Goal: Task Accomplishment & Management: Manage account settings

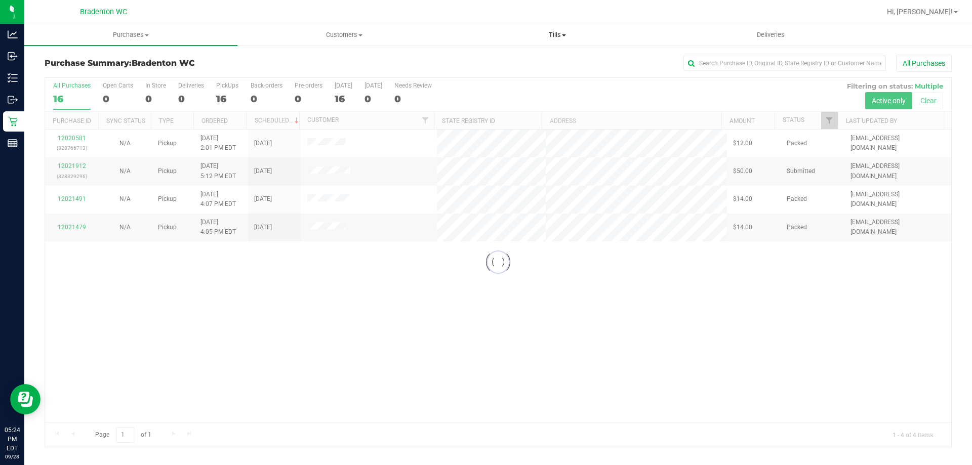
click at [558, 32] on span "Tills" at bounding box center [557, 34] width 212 height 9
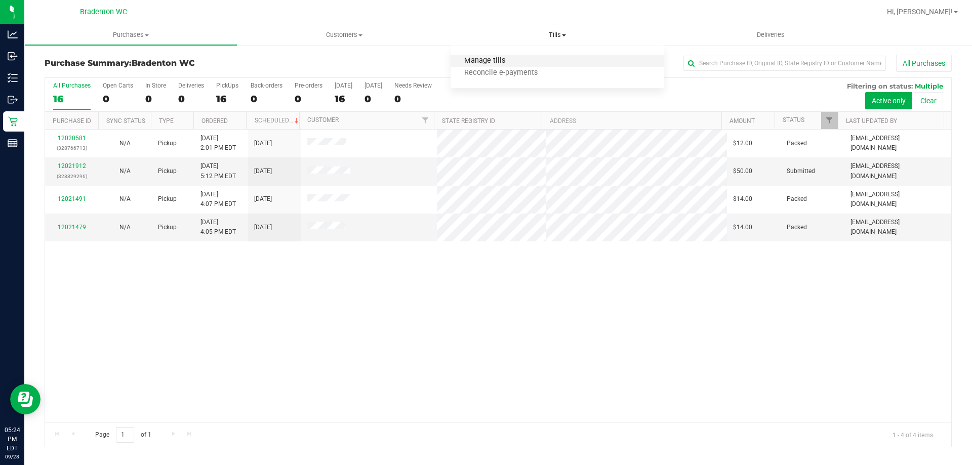
click at [478, 58] on span "Manage tills" at bounding box center [485, 61] width 68 height 9
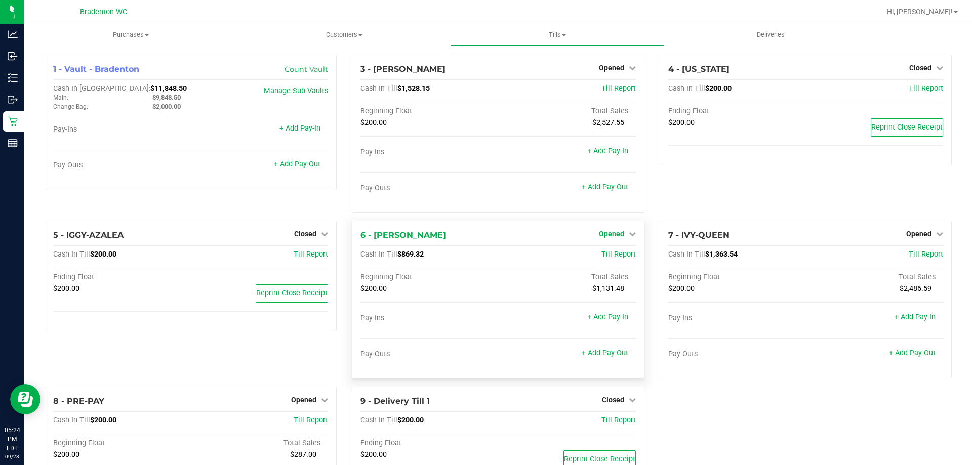
click at [600, 231] on span "Opened" at bounding box center [611, 234] width 25 height 8
click at [599, 255] on link "Close Till" at bounding box center [612, 255] width 27 height 8
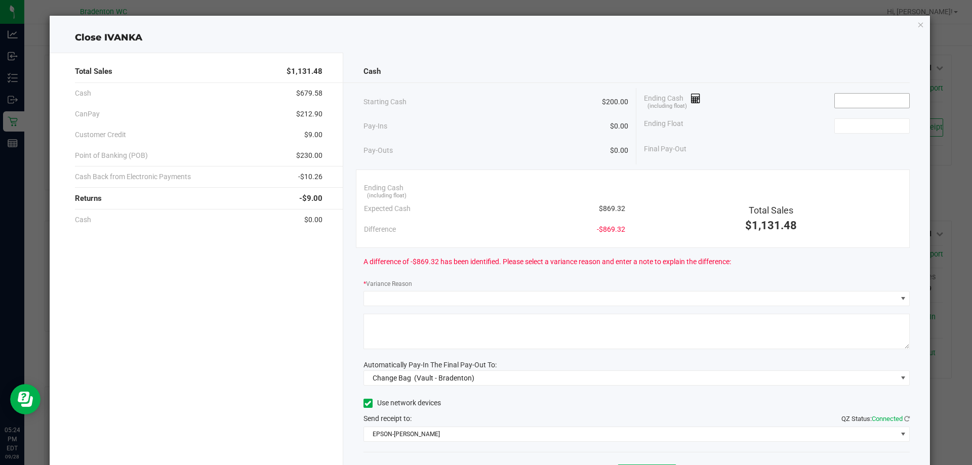
click at [846, 99] on input at bounding box center [872, 101] width 74 height 14
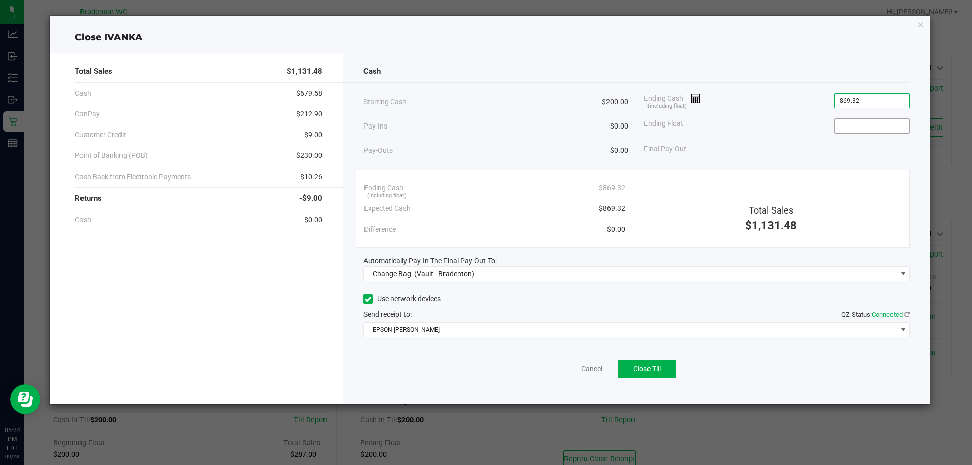
type input "$869.32"
click at [851, 129] on input at bounding box center [872, 126] width 74 height 14
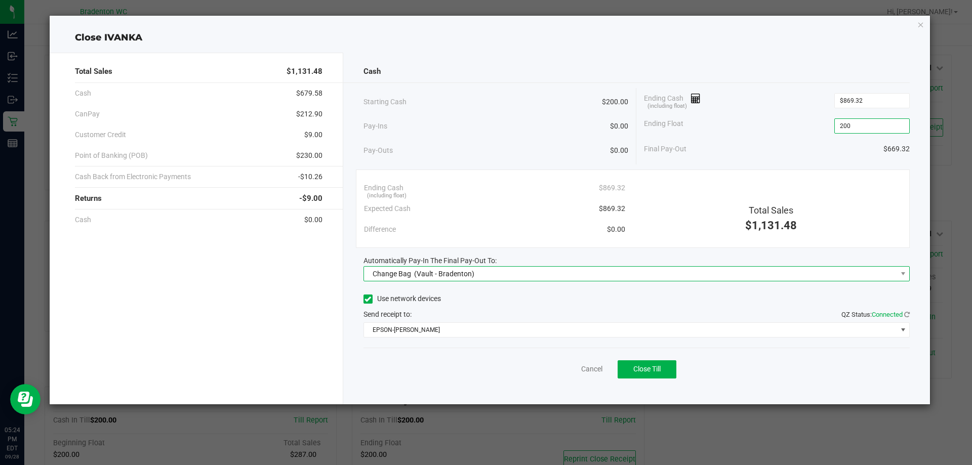
type input "$200.00"
click at [580, 276] on span "Change Bag (Vault - Bradenton)" at bounding box center [630, 274] width 533 height 14
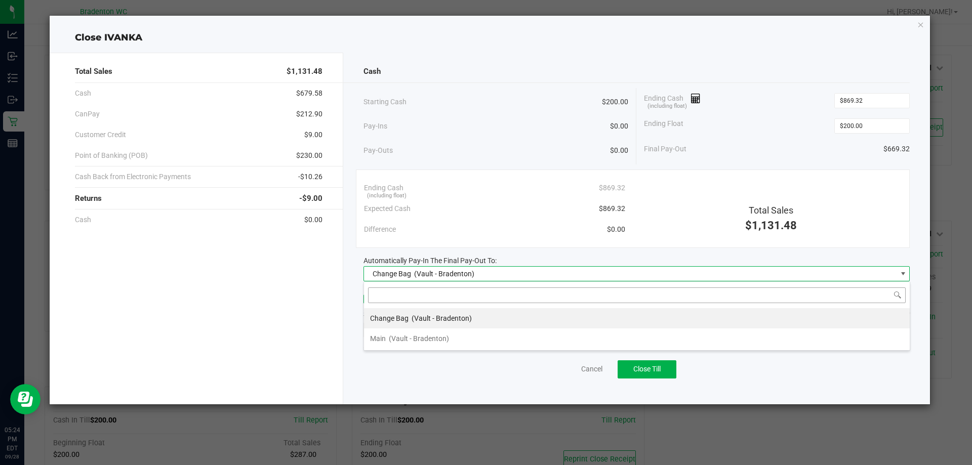
scroll to position [15, 546]
click at [449, 336] on li "Main (Vault - Bradenton)" at bounding box center [637, 339] width 546 height 20
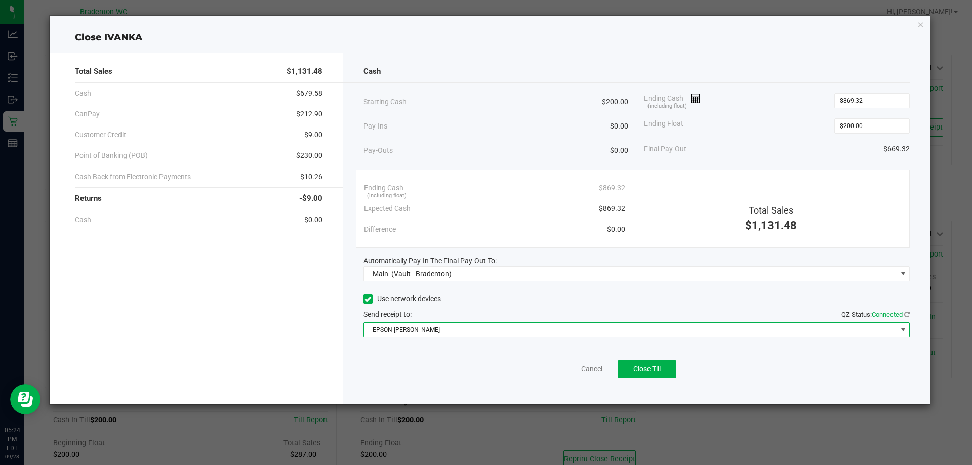
click at [446, 333] on span "EPSON-HUBIE-BERTIE" at bounding box center [630, 330] width 533 height 14
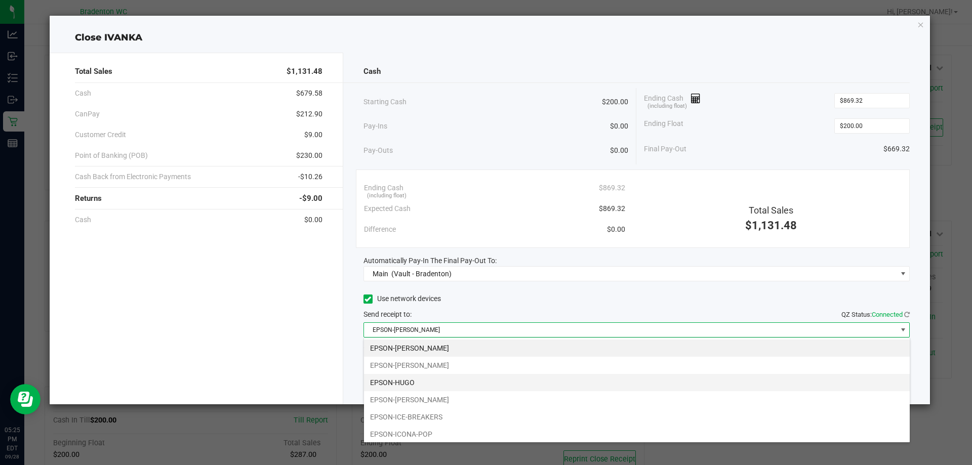
click at [399, 385] on li "EPSON-HUGO" at bounding box center [637, 382] width 546 height 17
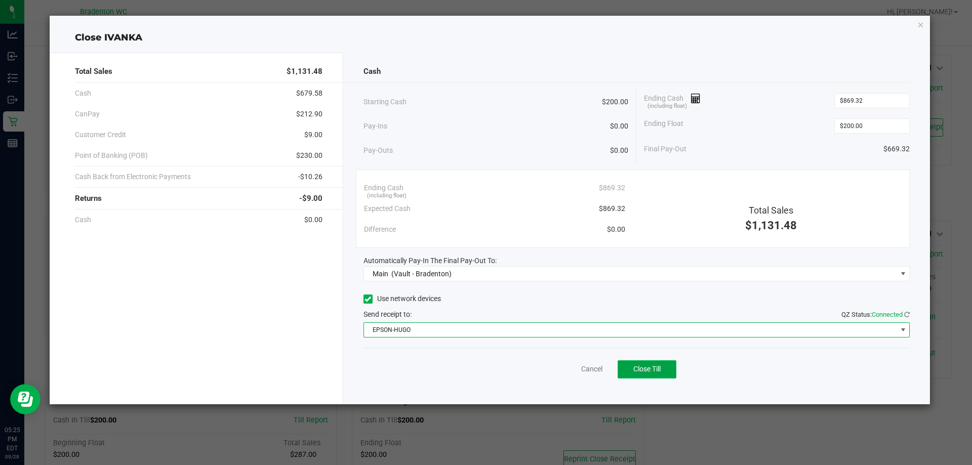
click at [641, 370] on span "Close Till" at bounding box center [647, 369] width 27 height 8
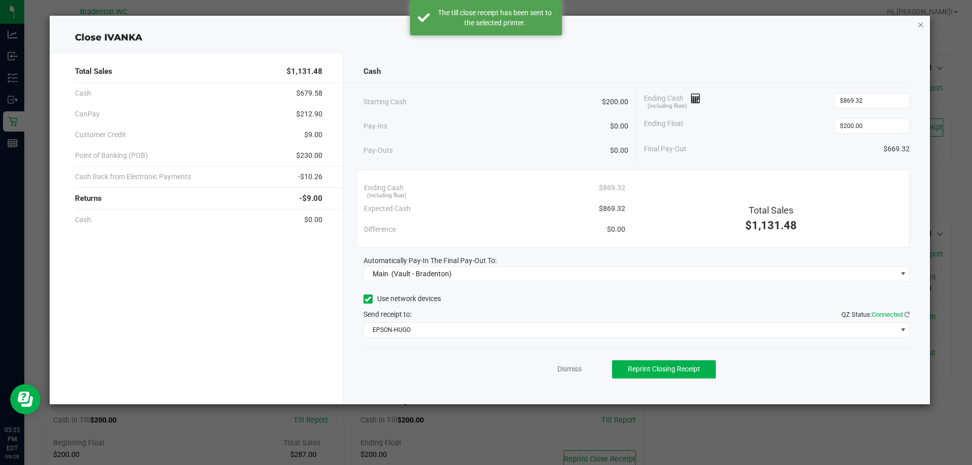
click at [923, 26] on icon "button" at bounding box center [921, 24] width 7 height 12
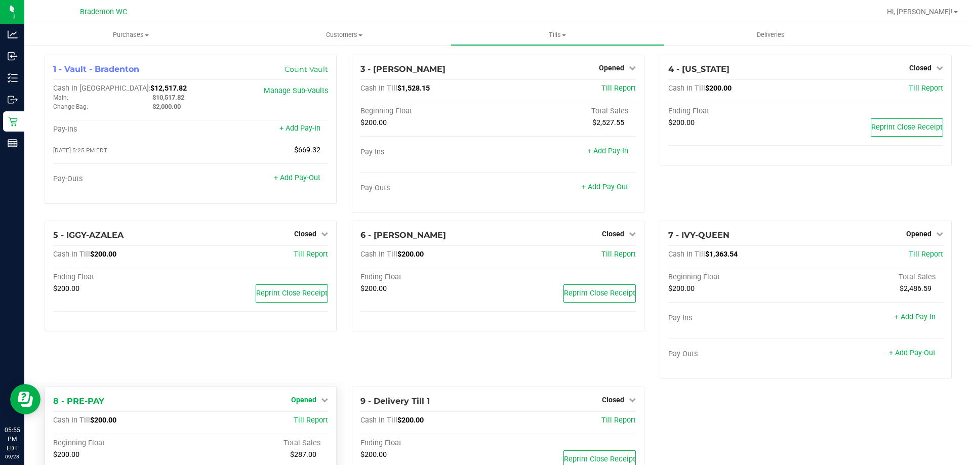
click at [298, 400] on span "Opened" at bounding box center [303, 400] width 25 height 8
click at [302, 425] on link "Close Till" at bounding box center [305, 421] width 27 height 8
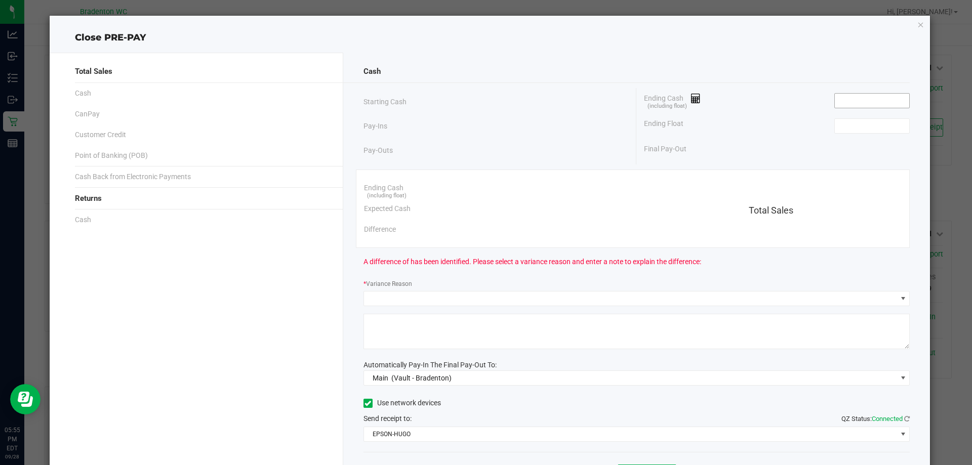
click at [838, 106] on input at bounding box center [872, 101] width 74 height 14
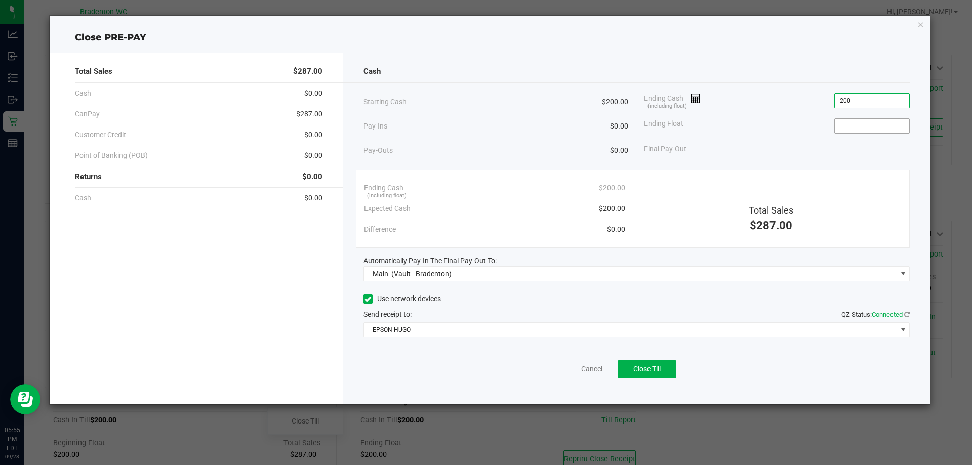
click at [854, 127] on input at bounding box center [872, 126] width 74 height 14
type input "$200.00"
click at [647, 377] on button "Close Till" at bounding box center [647, 370] width 59 height 18
type input "$200.00"
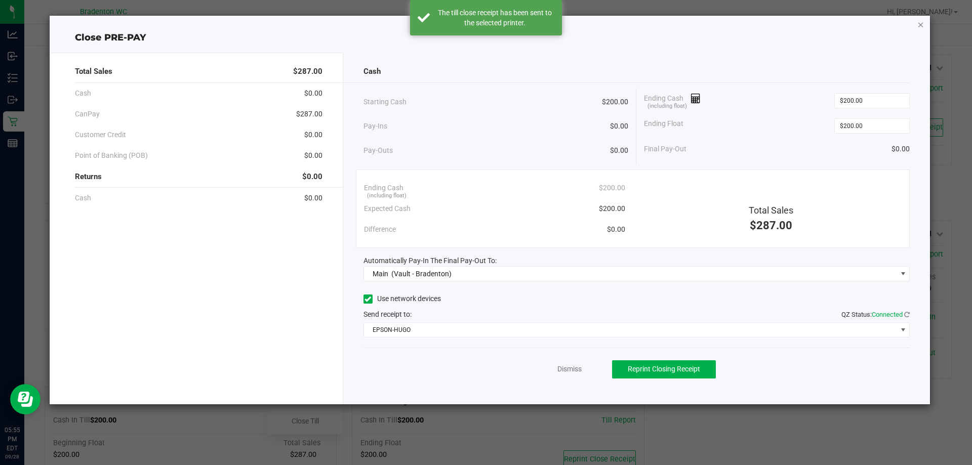
click at [918, 26] on icon "button" at bounding box center [921, 24] width 7 height 12
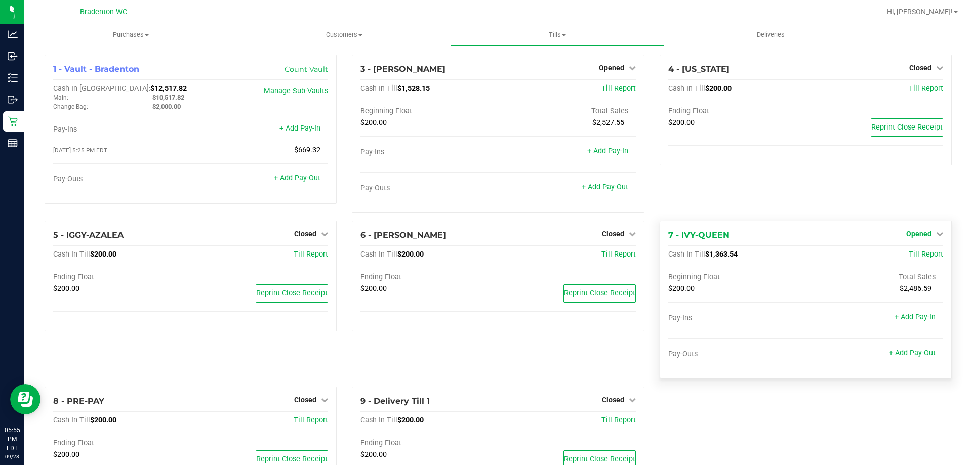
click at [925, 233] on link "Opened" at bounding box center [925, 234] width 37 height 8
click at [915, 257] on link "Close Till" at bounding box center [920, 255] width 27 height 8
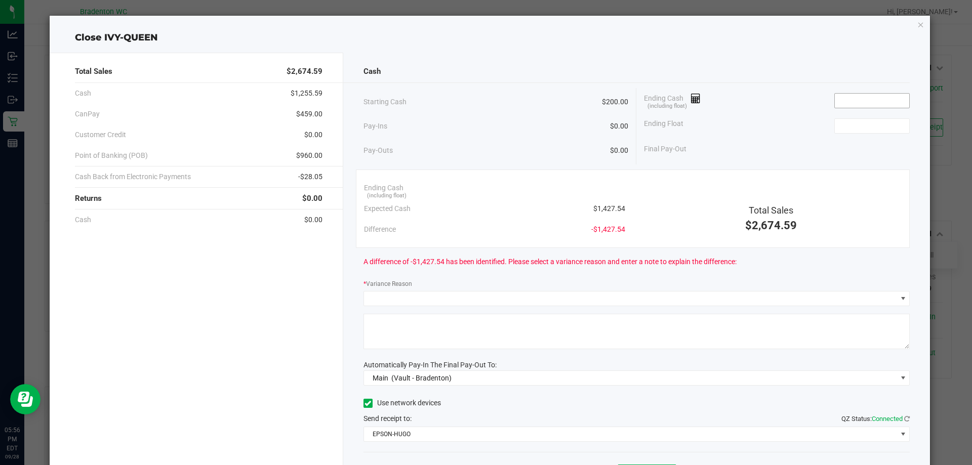
click at [866, 99] on input at bounding box center [872, 101] width 74 height 14
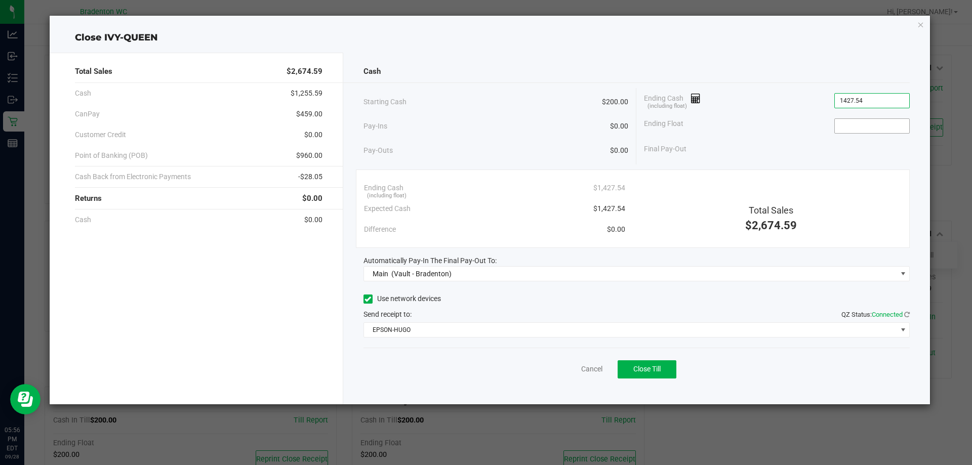
type input "$1,427.54"
click at [851, 120] on input at bounding box center [872, 126] width 74 height 14
type input "$200.00"
click at [655, 370] on span "Close Till" at bounding box center [647, 369] width 27 height 8
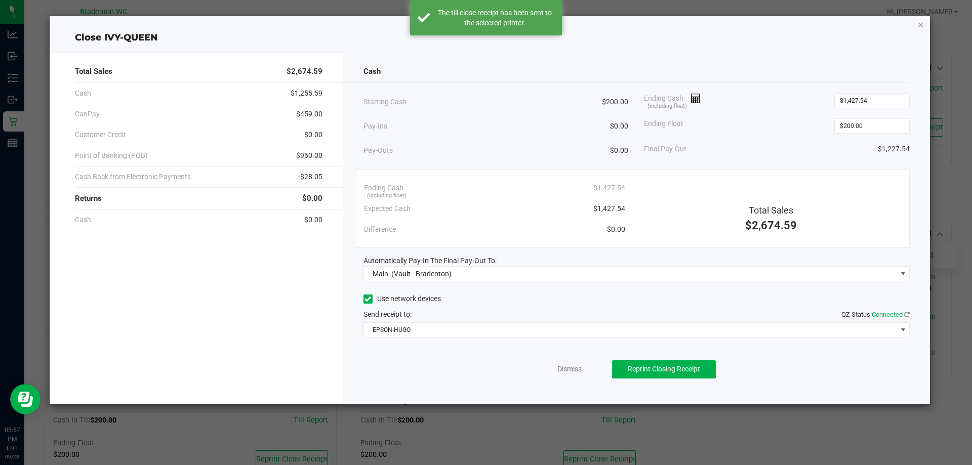
click at [922, 23] on icon "button" at bounding box center [921, 24] width 7 height 12
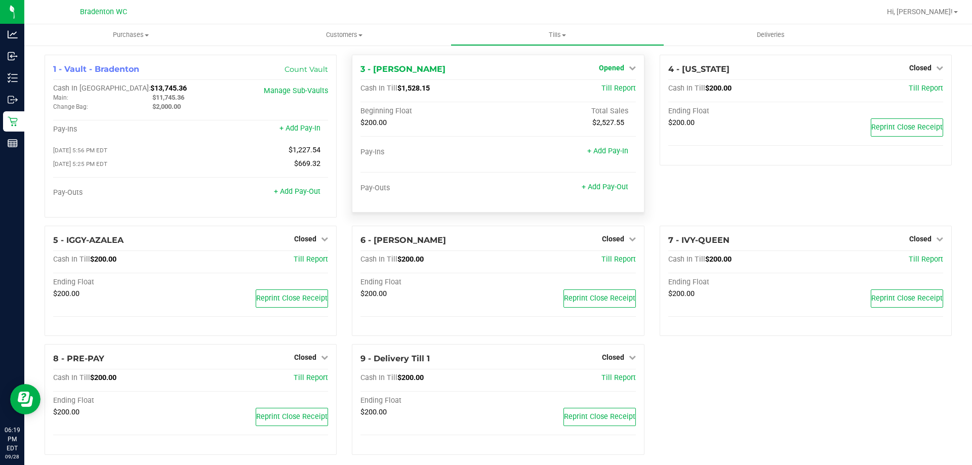
click at [601, 66] on span "Opened" at bounding box center [611, 68] width 25 height 8
click at [599, 91] on link "Close Till" at bounding box center [612, 89] width 27 height 8
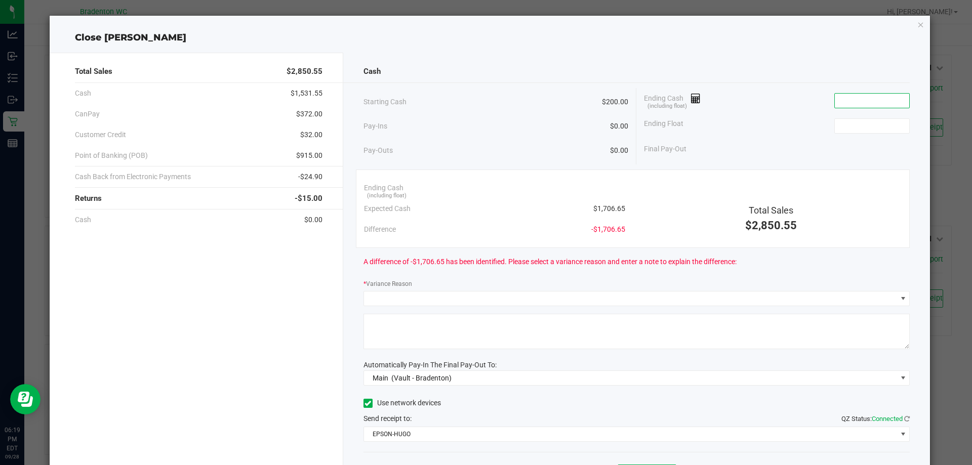
click at [871, 102] on input at bounding box center [872, 101] width 74 height 14
type input "$1,686.65"
click at [858, 128] on input at bounding box center [872, 126] width 74 height 14
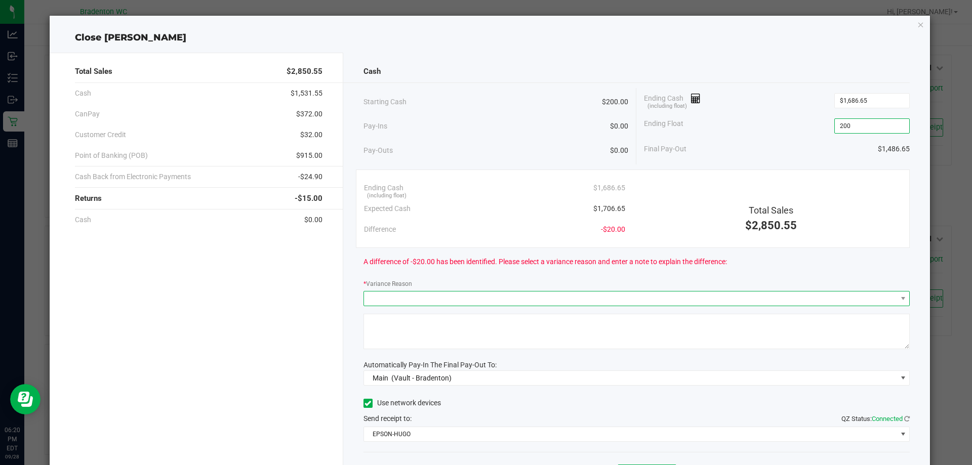
type input "$200.00"
click at [407, 299] on span at bounding box center [630, 299] width 533 height 14
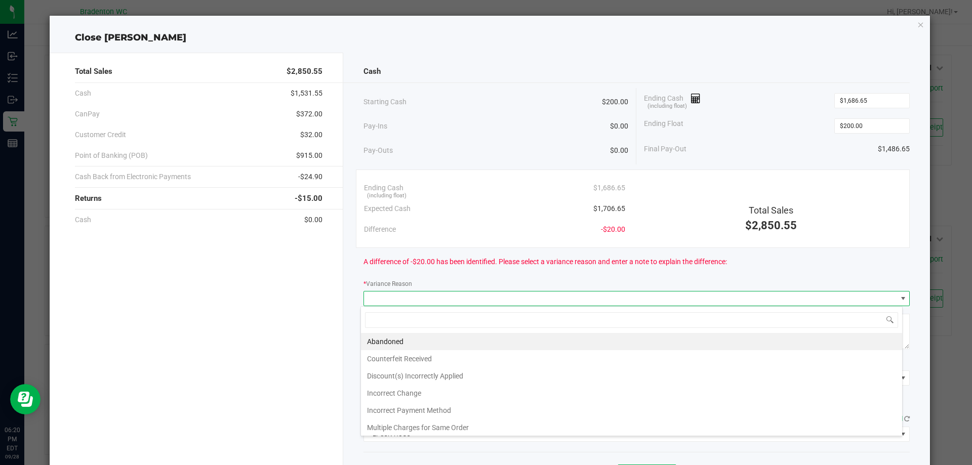
scroll to position [15, 542]
click at [424, 389] on li "Incorrect Change" at bounding box center [631, 393] width 541 height 17
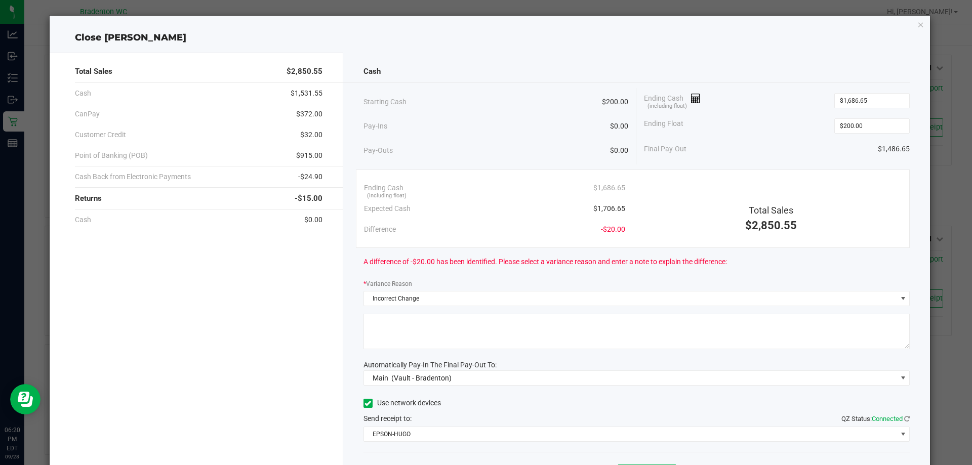
click at [421, 318] on textarea at bounding box center [637, 331] width 547 height 35
type textarea "incorrect change"
click at [265, 369] on div "Total Sales $2,850.55 Cash $1,531.55 CanPay $372.00 Customer Credit $32.00 Poin…" at bounding box center [197, 281] width 294 height 456
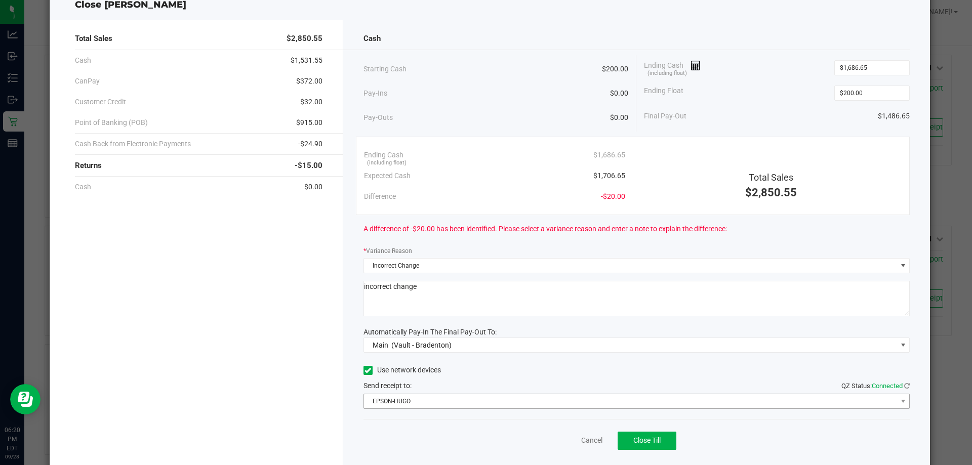
scroll to position [59, 0]
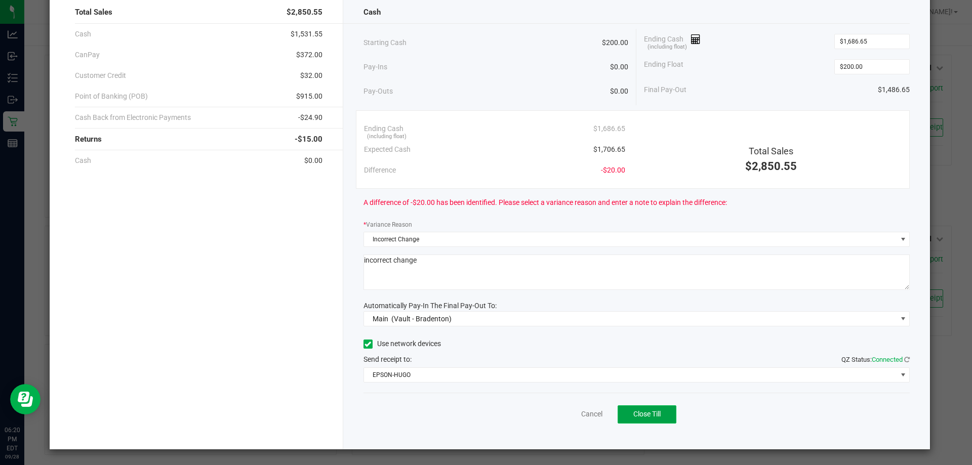
click at [643, 414] on span "Close Till" at bounding box center [647, 414] width 27 height 8
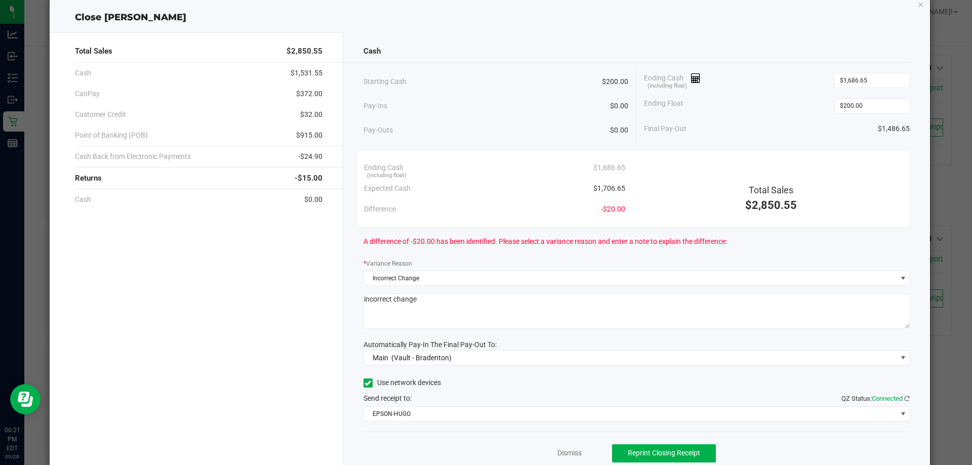
scroll to position [0, 0]
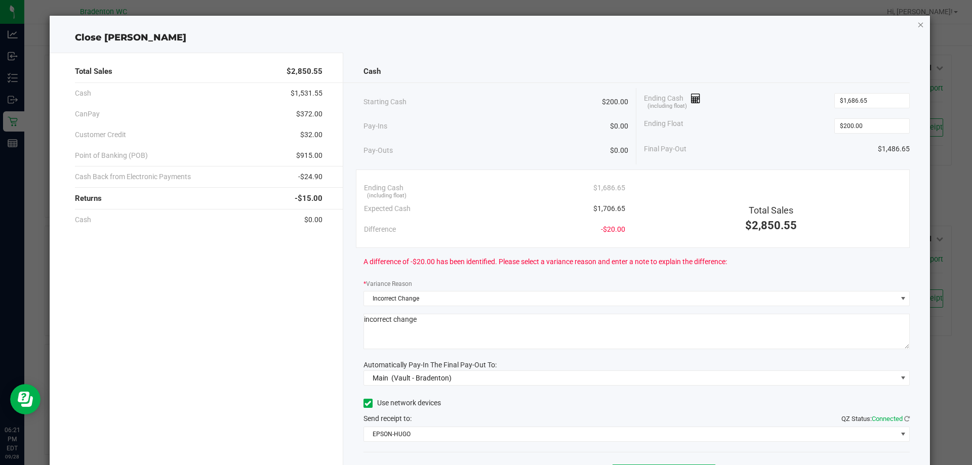
drag, startPoint x: 915, startPoint y: 24, endPoint x: 824, endPoint y: 9, distance: 92.0
click at [918, 24] on icon "button" at bounding box center [921, 24] width 7 height 12
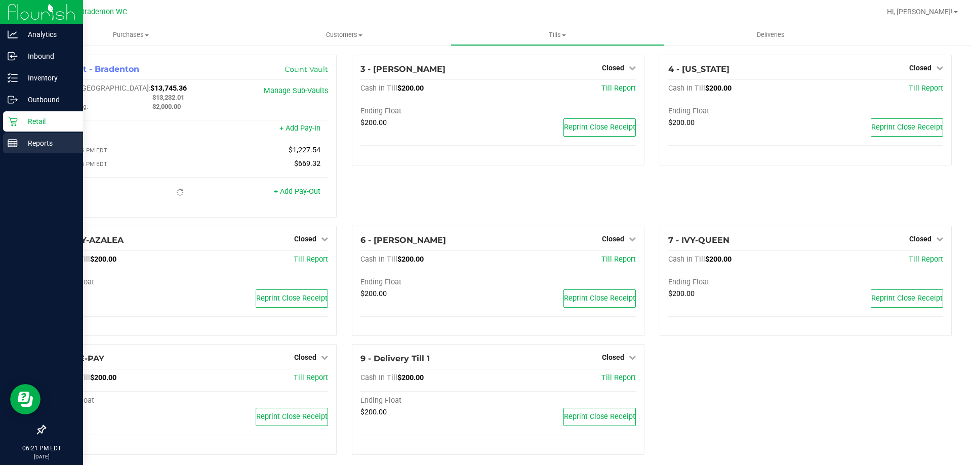
click at [45, 144] on p "Reports" at bounding box center [48, 143] width 61 height 12
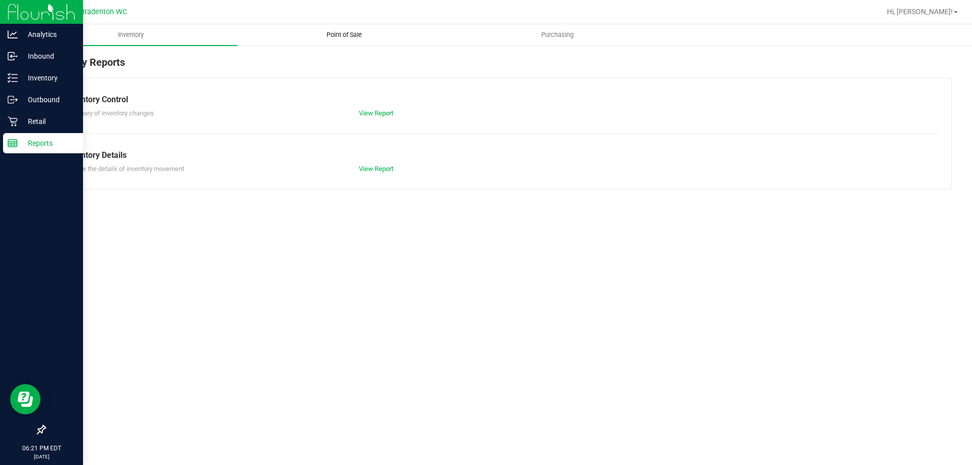
click at [329, 31] on span "Point of Sale" at bounding box center [344, 34] width 63 height 9
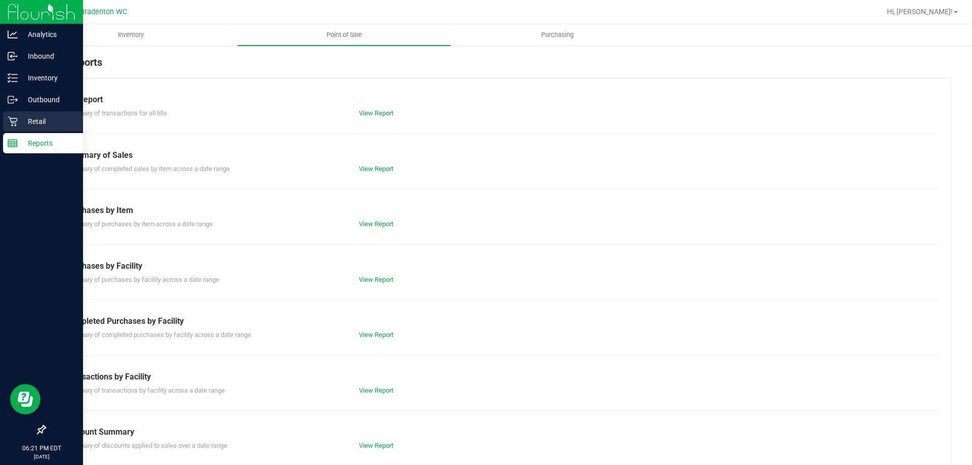
click at [30, 121] on p "Retail" at bounding box center [48, 121] width 61 height 12
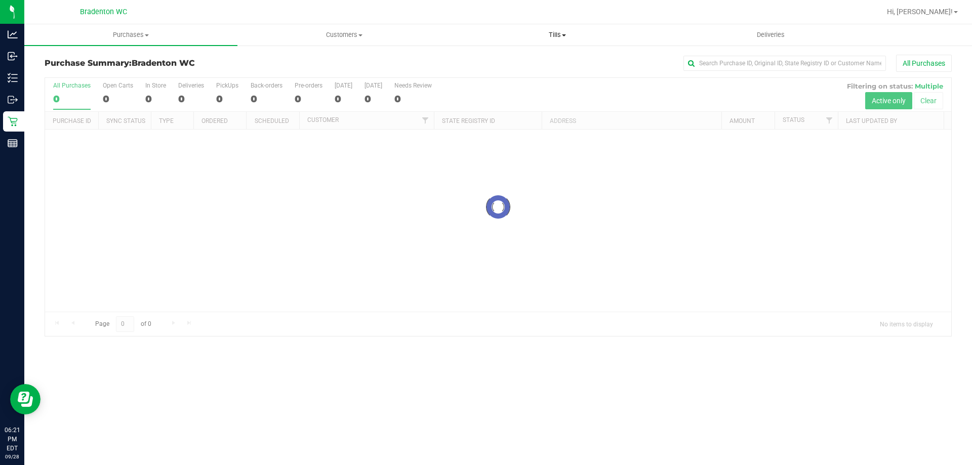
click at [550, 33] on span "Tills" at bounding box center [557, 34] width 212 height 9
click at [477, 70] on span "Reconcile e-payments" at bounding box center [501, 73] width 101 height 9
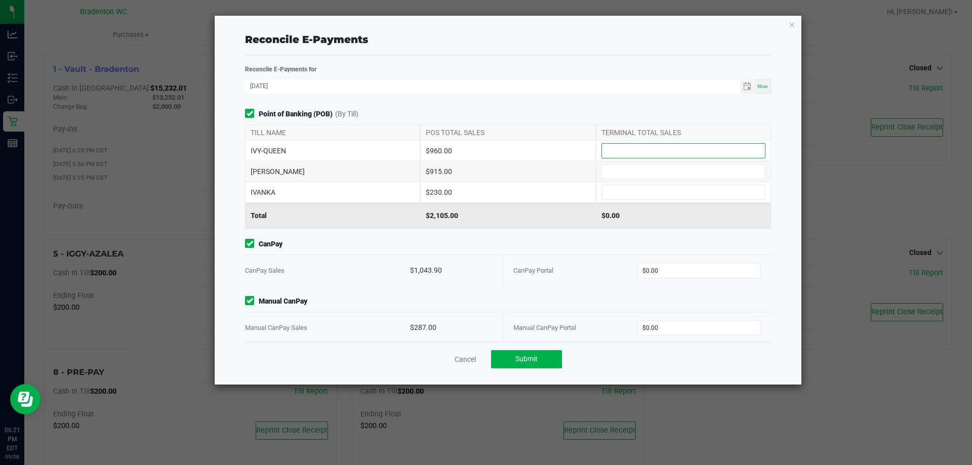
click at [612, 155] on input at bounding box center [683, 151] width 163 height 14
type input "$960.00"
click at [612, 171] on input at bounding box center [683, 172] width 163 height 14
type input "$915.00"
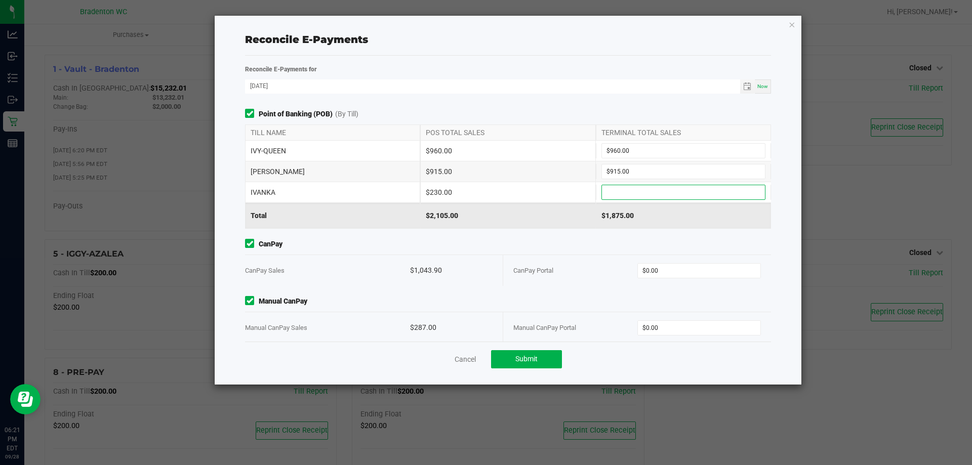
click at [602, 198] on input at bounding box center [683, 192] width 163 height 14
type input "$230.00"
click at [692, 273] on input "0" at bounding box center [699, 271] width 123 height 14
type input "$1,043.90"
click at [668, 329] on input "0" at bounding box center [699, 328] width 123 height 14
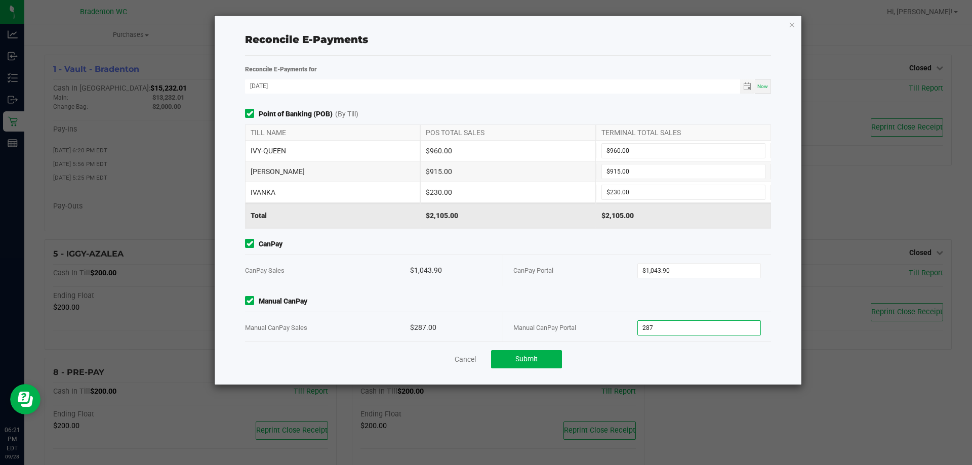
type input "$287.00"
drag, startPoint x: 540, startPoint y: 348, endPoint x: 534, endPoint y: 350, distance: 6.4
click at [534, 350] on div "Cancel Submit" at bounding box center [508, 359] width 526 height 35
click at [528, 356] on span "Submit" at bounding box center [527, 359] width 22 height 8
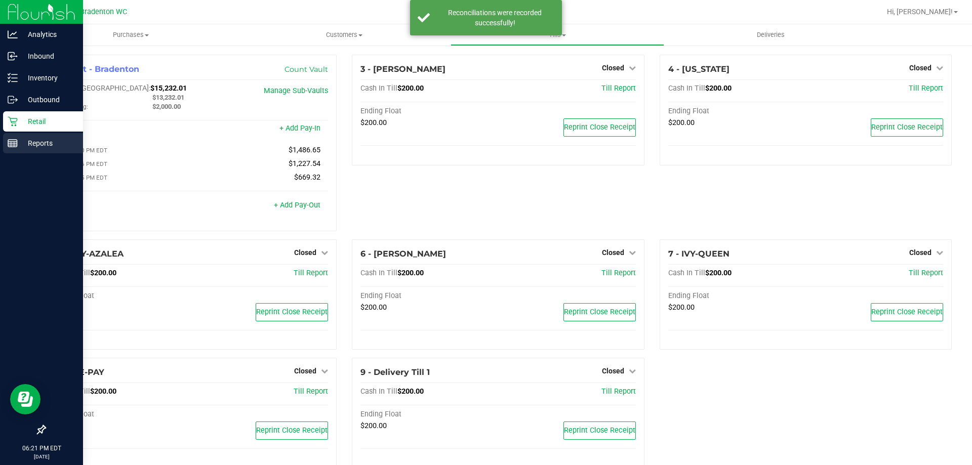
click at [45, 135] on div "Reports" at bounding box center [43, 143] width 80 height 20
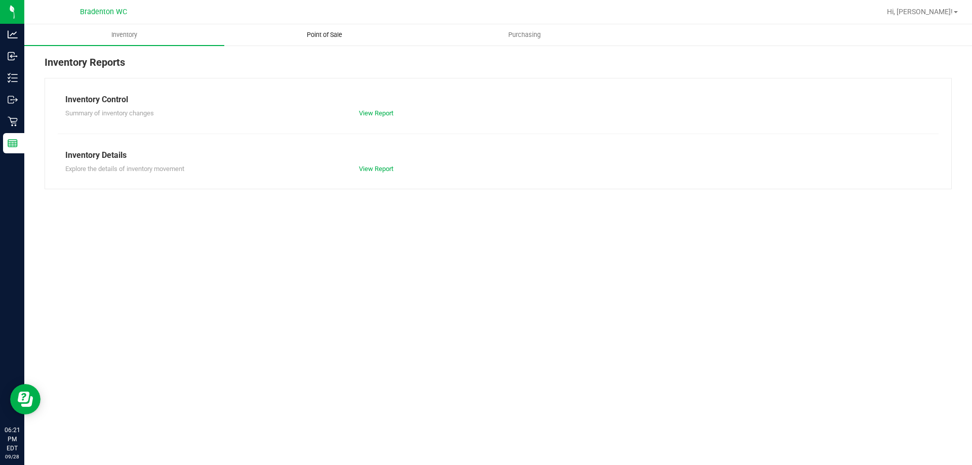
click at [324, 37] on span "Point of Sale" at bounding box center [324, 34] width 63 height 9
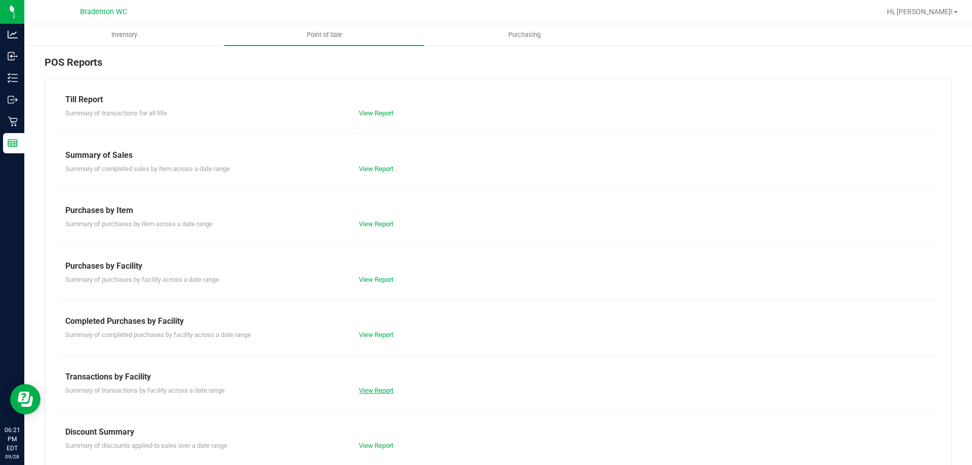
click at [377, 394] on link "View Report" at bounding box center [376, 391] width 34 height 8
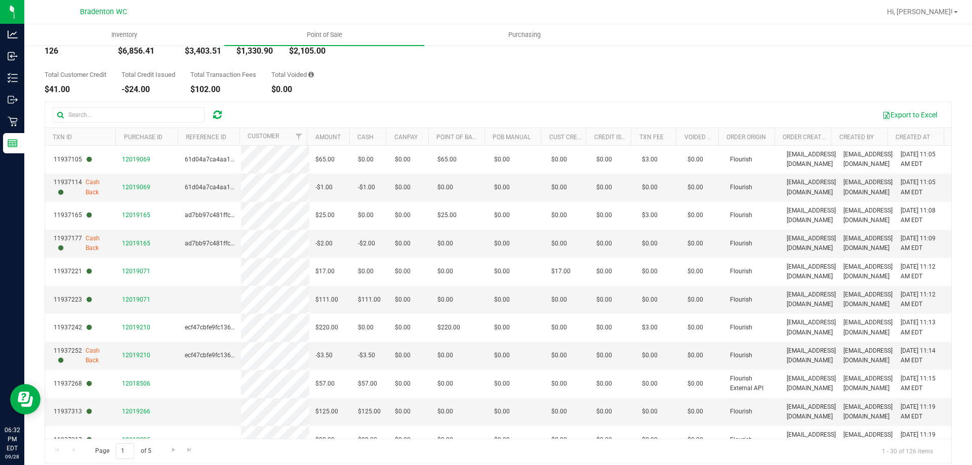
scroll to position [76, 0]
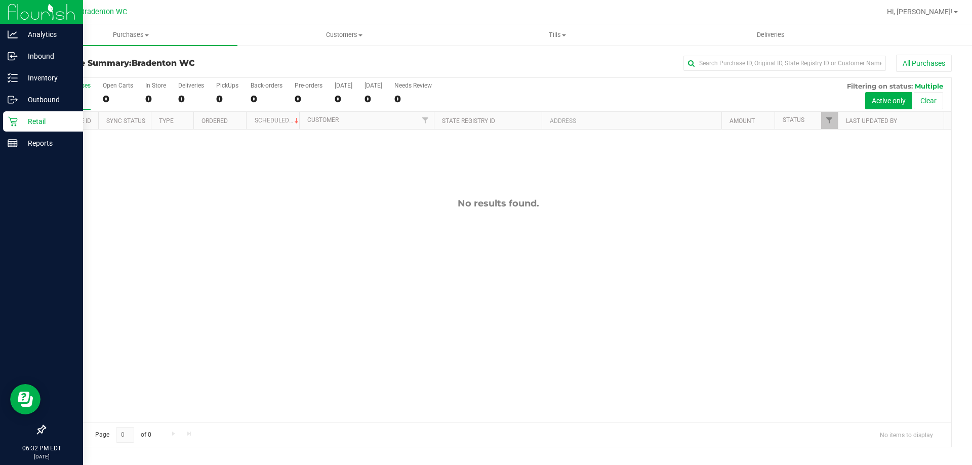
click at [26, 120] on p "Retail" at bounding box center [48, 121] width 61 height 12
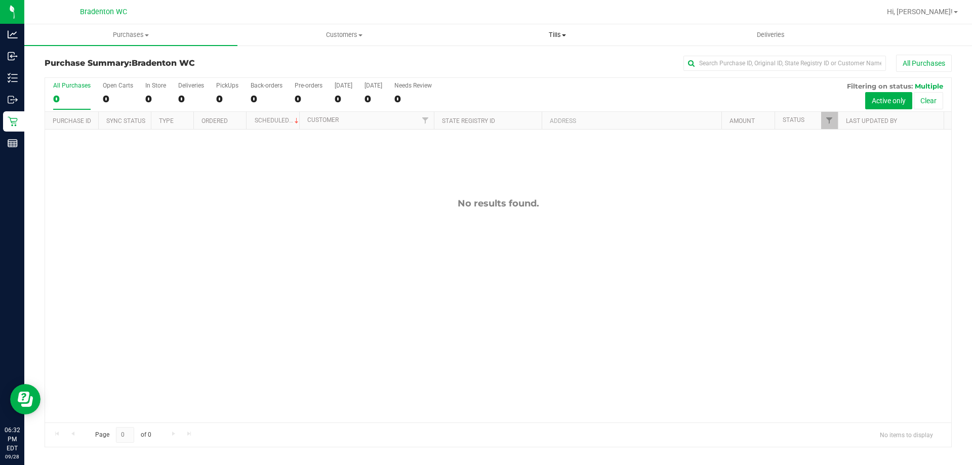
click at [564, 28] on uib-tab-heading "Tills Manage tills Reconcile e-payments" at bounding box center [557, 35] width 212 height 20
click at [514, 57] on span "Manage tills" at bounding box center [485, 61] width 68 height 9
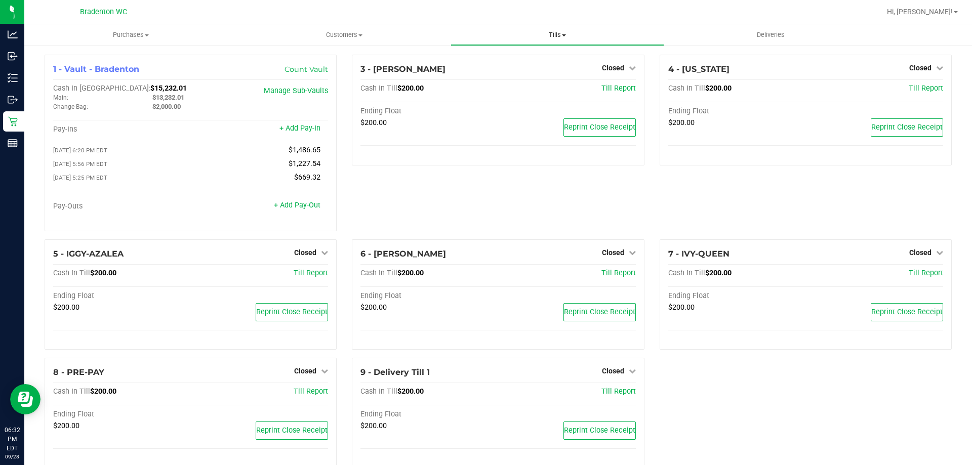
click at [544, 33] on span "Tills" at bounding box center [557, 34] width 212 height 9
click at [451, 184] on div "3 - [PERSON_NAME] Closed Open Till Cash In Till $200.00 Till Report Ending Floa…" at bounding box center [497, 147] width 307 height 185
click at [560, 35] on span "Tills" at bounding box center [557, 34] width 213 height 9
click at [560, 197] on div "3 - [PERSON_NAME] Closed Open Till Cash In Till $200.00 Till Report Ending Floa…" at bounding box center [497, 147] width 307 height 185
